Goal: Information Seeking & Learning: Learn about a topic

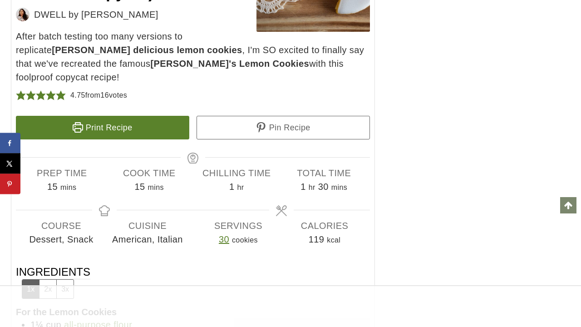
scroll to position [5572, 0]
